Goal: Communication & Community: Participate in discussion

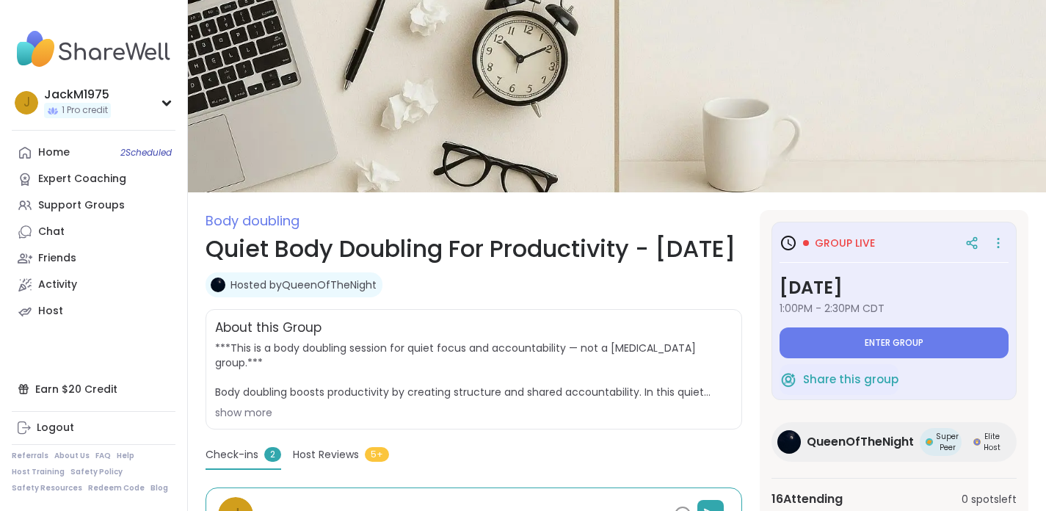
click at [913, 337] on span "Enter group" at bounding box center [894, 343] width 59 height 12
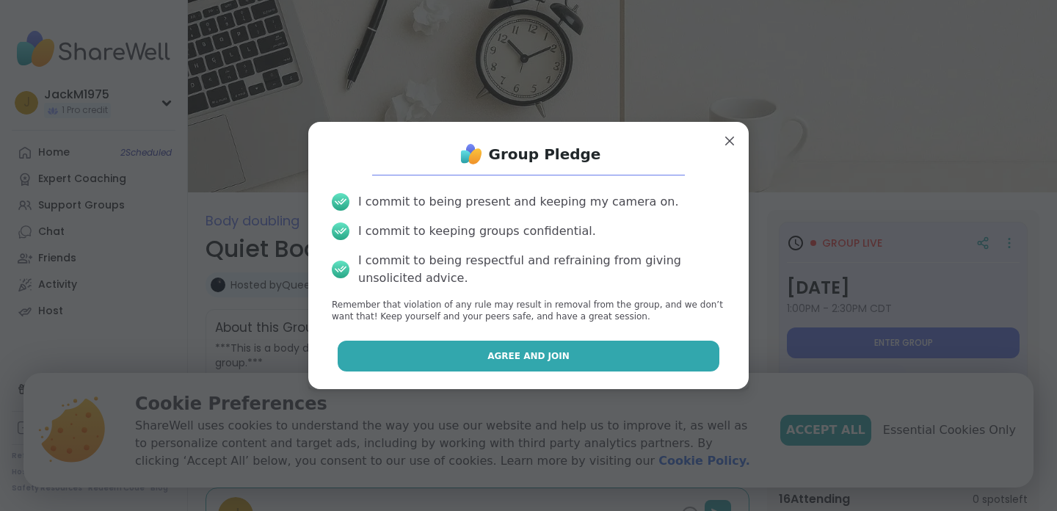
click at [523, 349] on button "Agree and Join" at bounding box center [529, 356] width 382 height 31
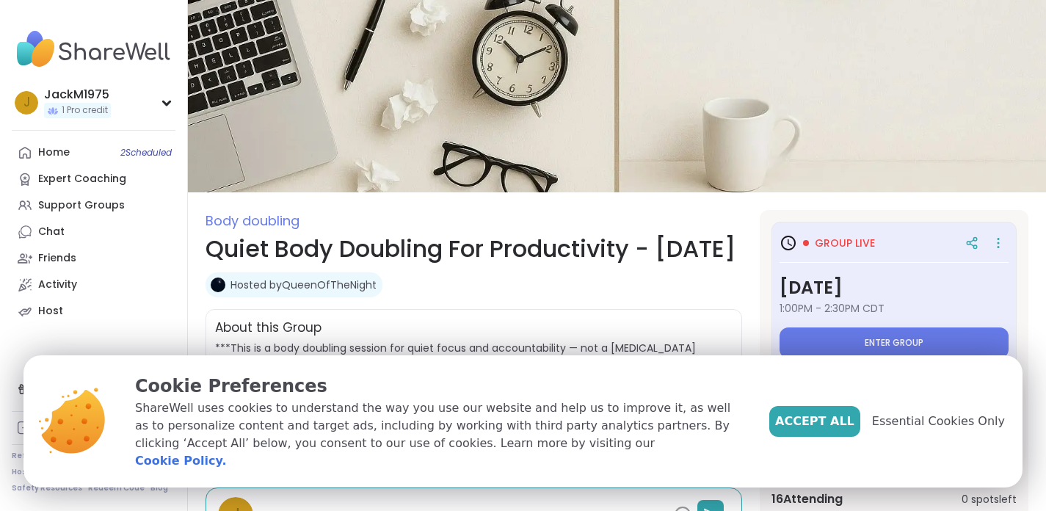
type textarea "*"
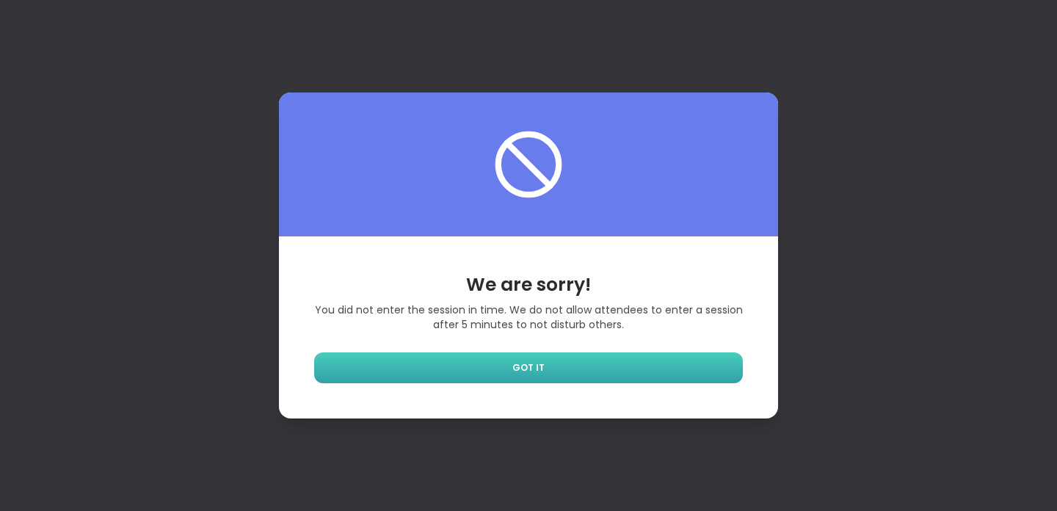
click at [536, 359] on link "GOT IT" at bounding box center [528, 367] width 429 height 31
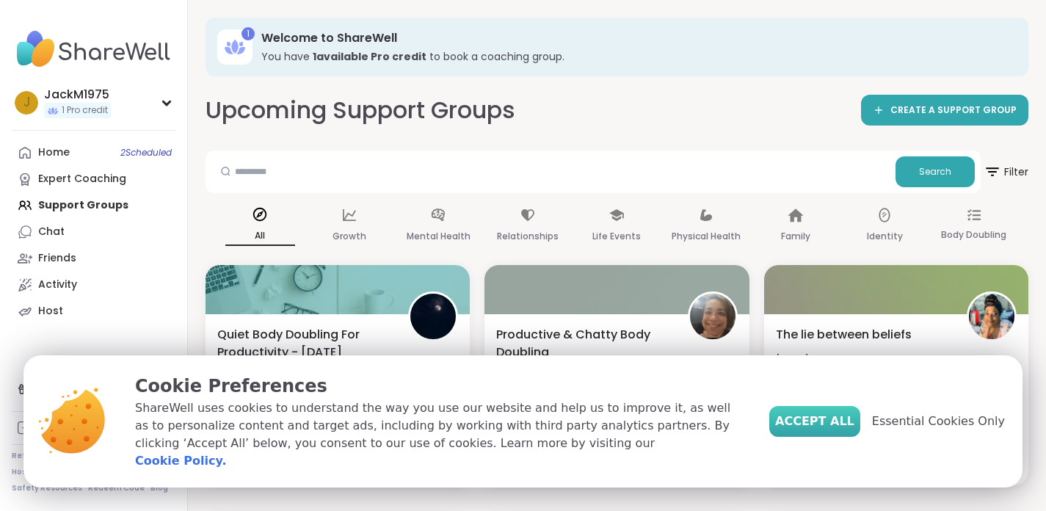
click at [819, 430] on span "Accept All" at bounding box center [814, 422] width 79 height 18
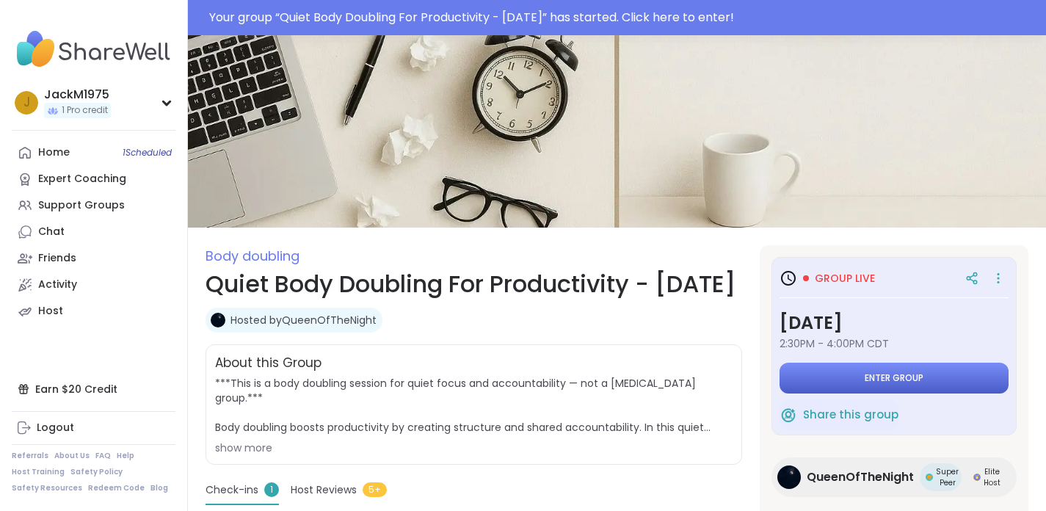
click at [872, 369] on button "Enter group" at bounding box center [894, 378] width 229 height 31
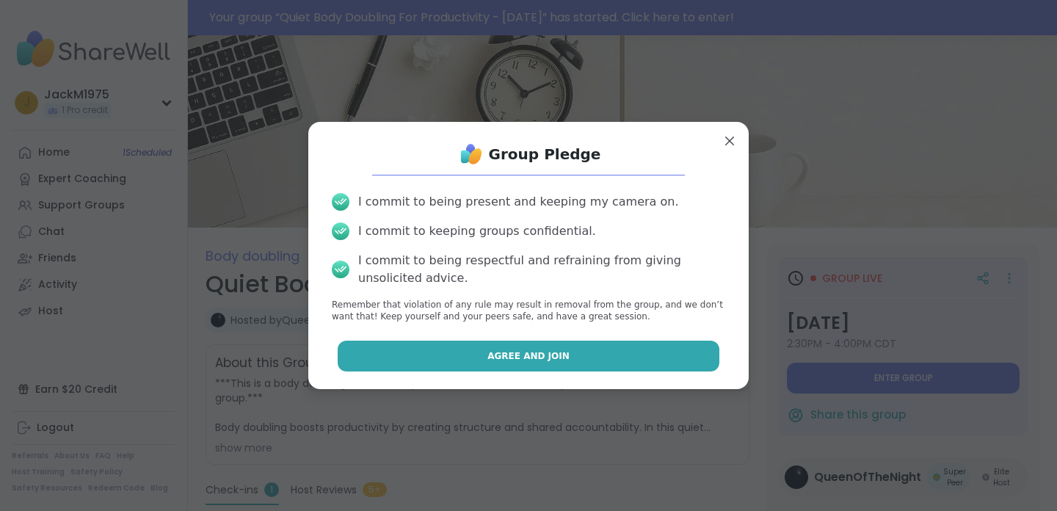
click at [505, 347] on button "Agree and Join" at bounding box center [529, 356] width 382 height 31
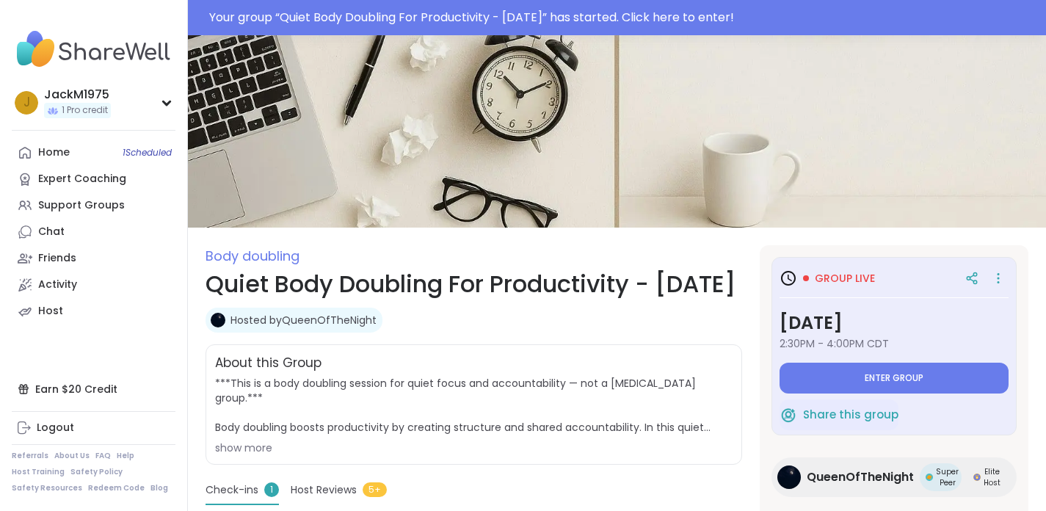
type textarea "*"
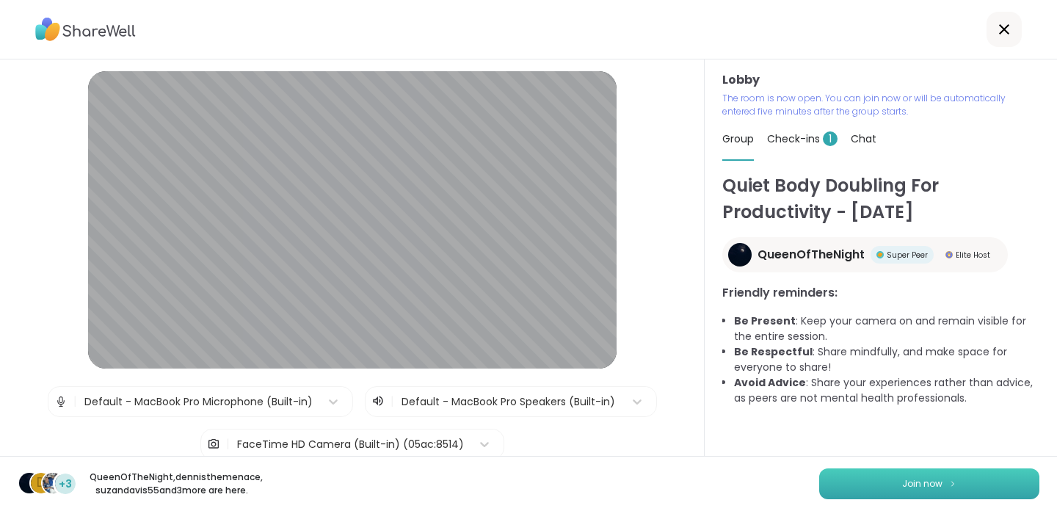
click at [880, 476] on button "Join now" at bounding box center [929, 483] width 220 height 31
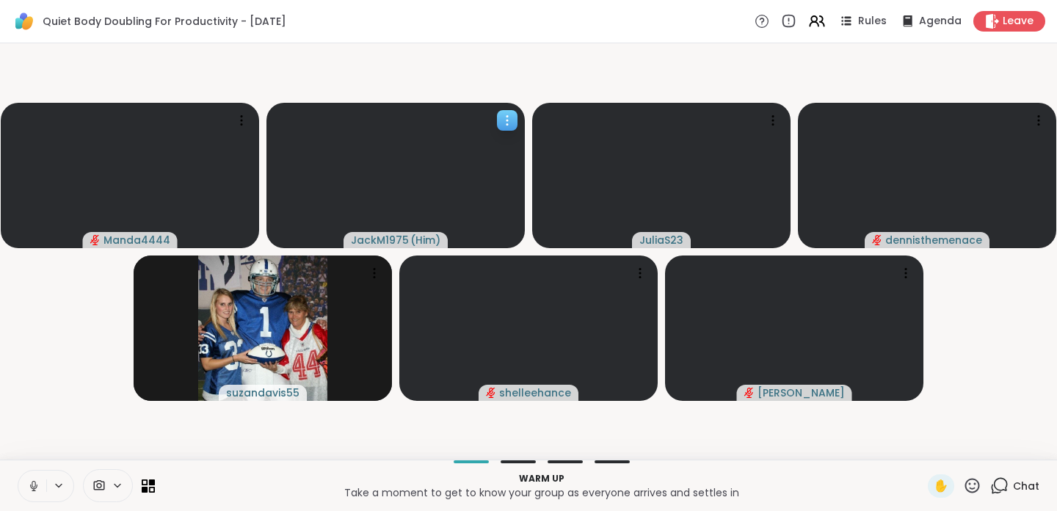
click at [507, 118] on icon at bounding box center [507, 120] width 15 height 15
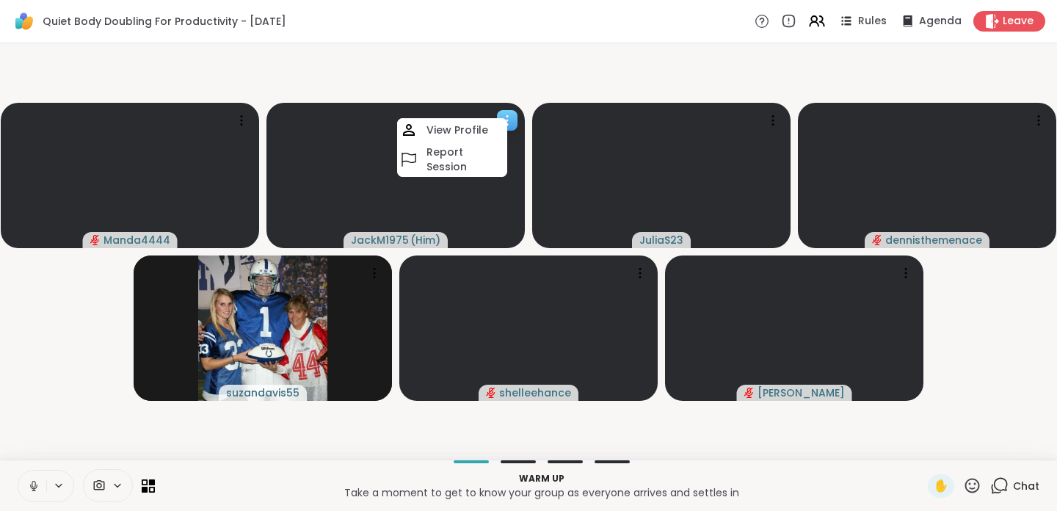
click at [507, 118] on icon at bounding box center [507, 120] width 15 height 15
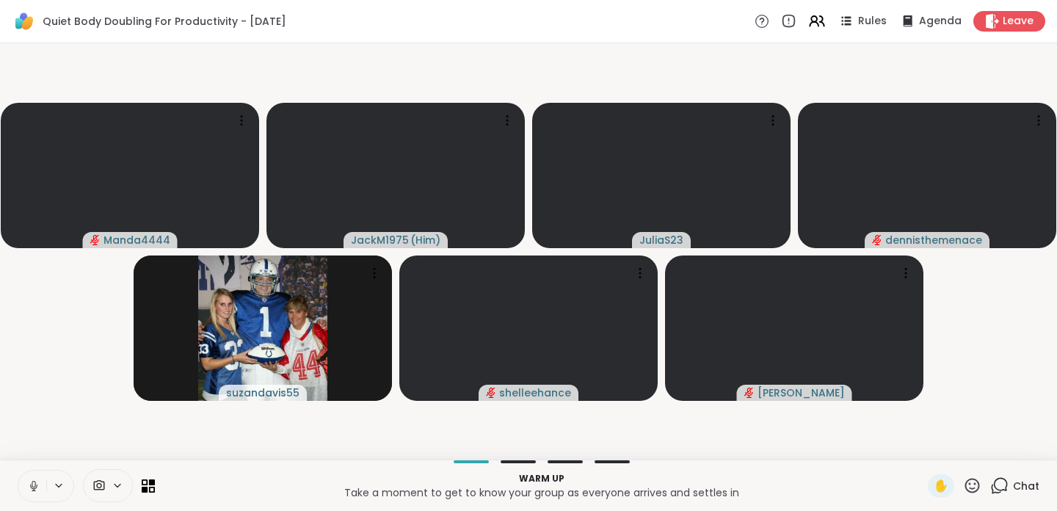
click at [33, 485] on icon at bounding box center [33, 485] width 13 height 13
click at [33, 485] on icon at bounding box center [34, 486] width 10 height 10
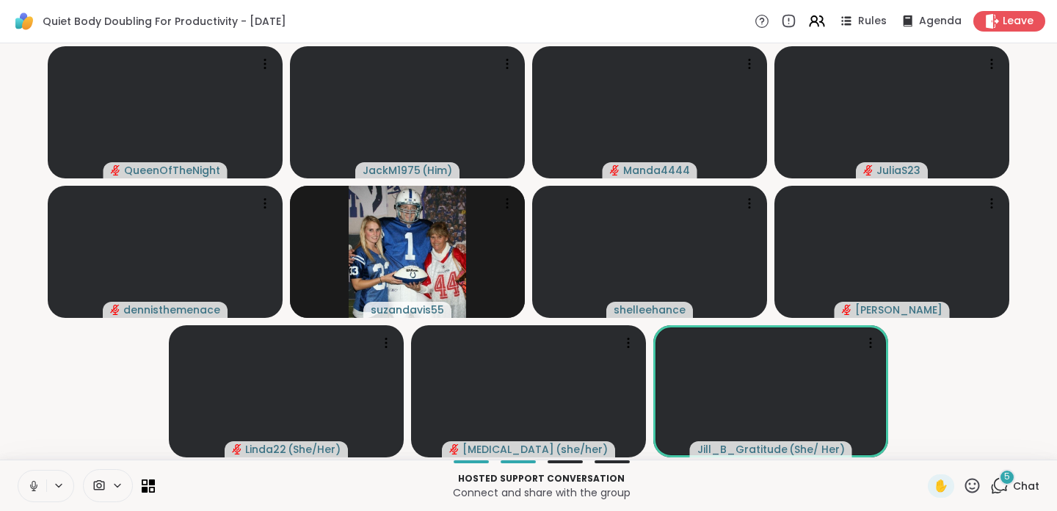
click at [40, 484] on button at bounding box center [32, 486] width 28 height 31
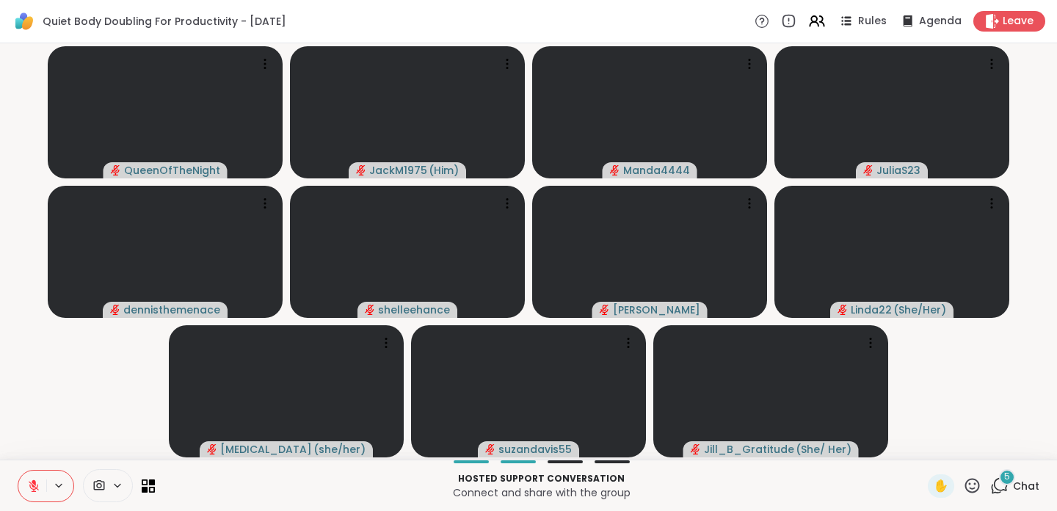
click at [999, 481] on div "5" at bounding box center [1007, 477] width 16 height 16
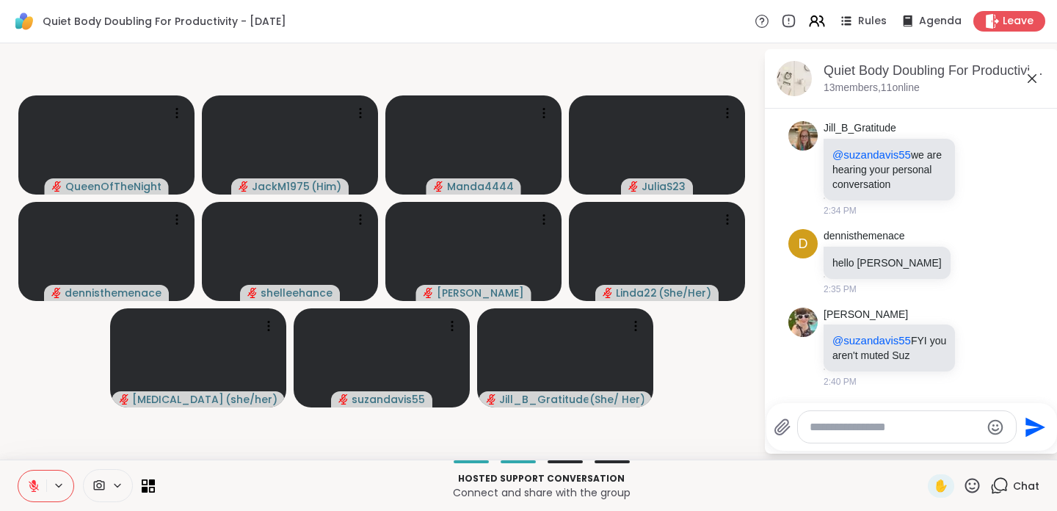
scroll to position [2036, 0]
click at [845, 426] on textarea "Type your message" at bounding box center [895, 427] width 171 height 15
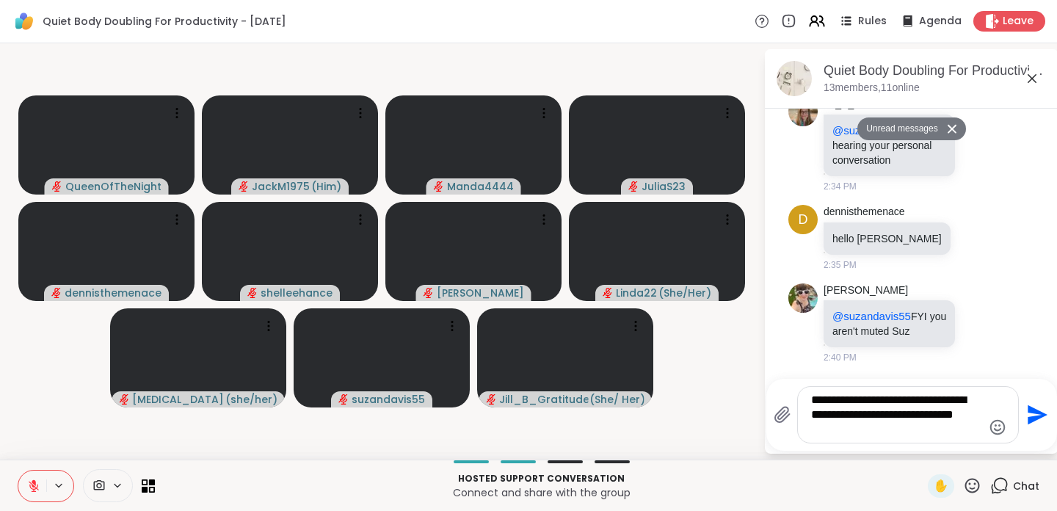
type textarea "**********"
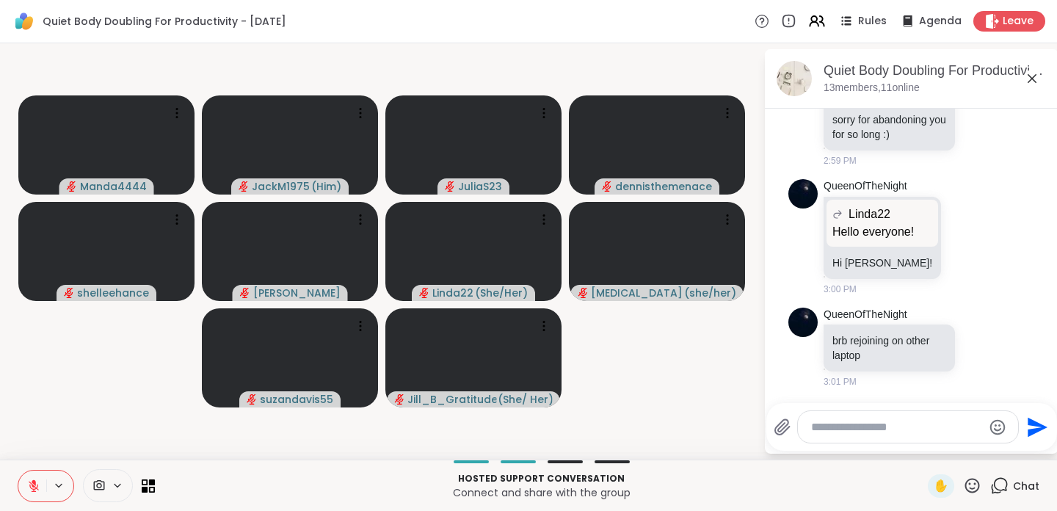
scroll to position [2508, 0]
click at [99, 384] on video-player-container "Manda4444 JackM1975 ( Him ) JuliaS23 dennisthemenace shelleehance Adrienne_Quee…" at bounding box center [382, 251] width 746 height 404
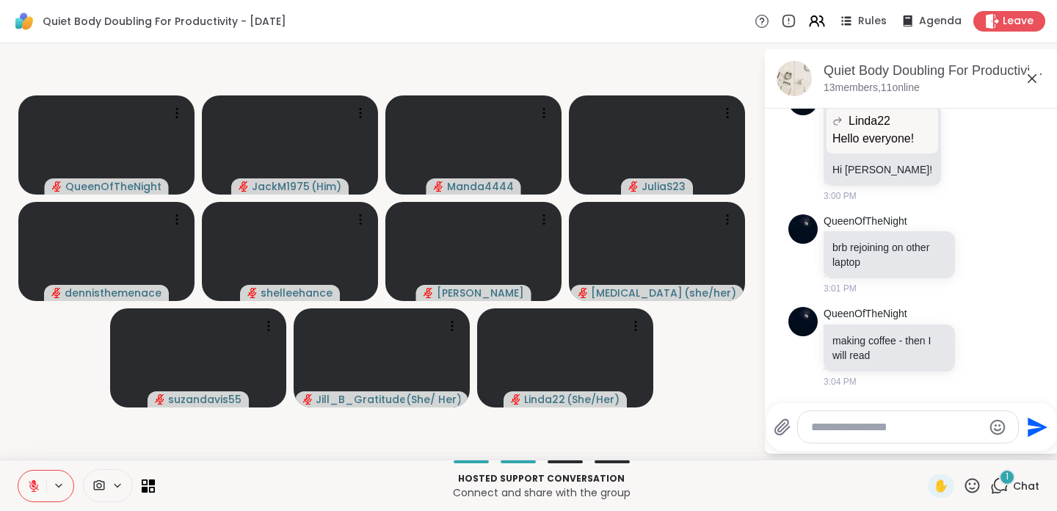
scroll to position [2602, 0]
